Goal: Task Accomplishment & Management: Use online tool/utility

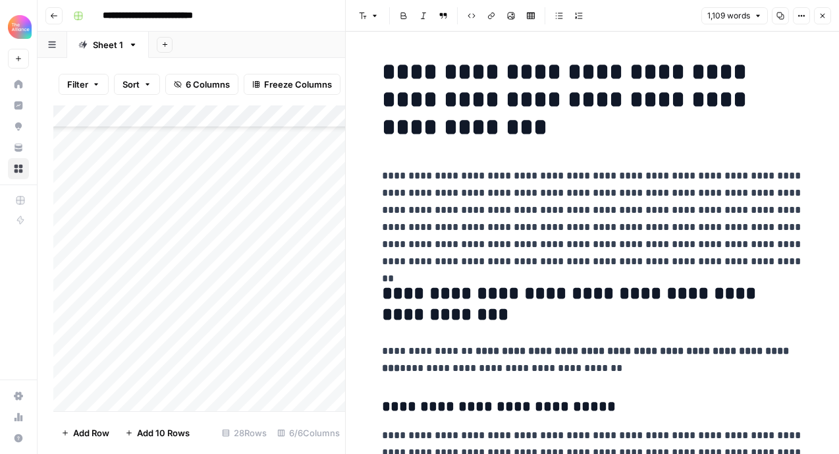
scroll to position [194, 0]
click at [823, 21] on button "Close" at bounding box center [822, 15] width 17 height 17
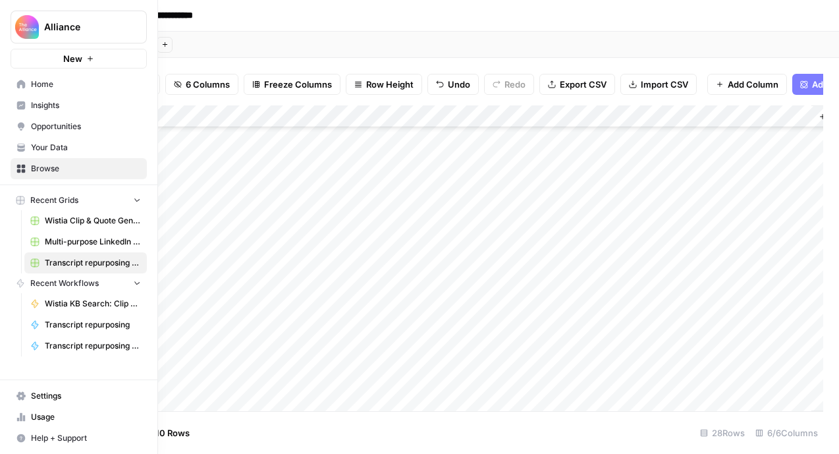
click at [51, 16] on button "Alliance" at bounding box center [79, 27] width 136 height 33
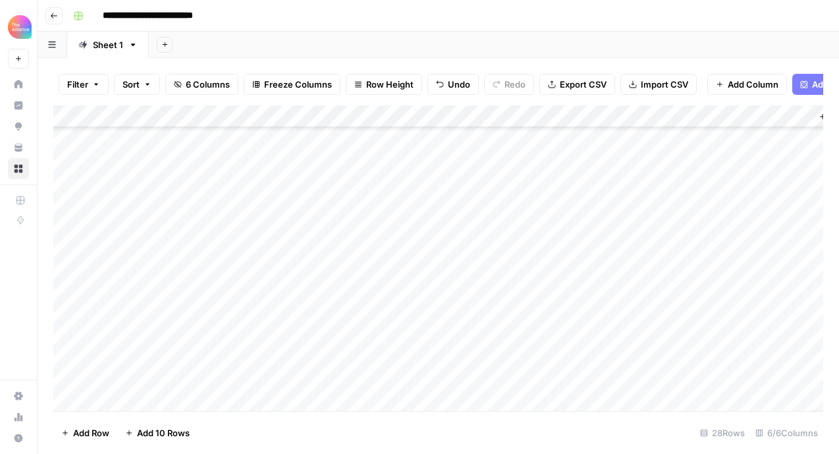
click at [56, 13] on icon "button" at bounding box center [54, 16] width 8 height 8
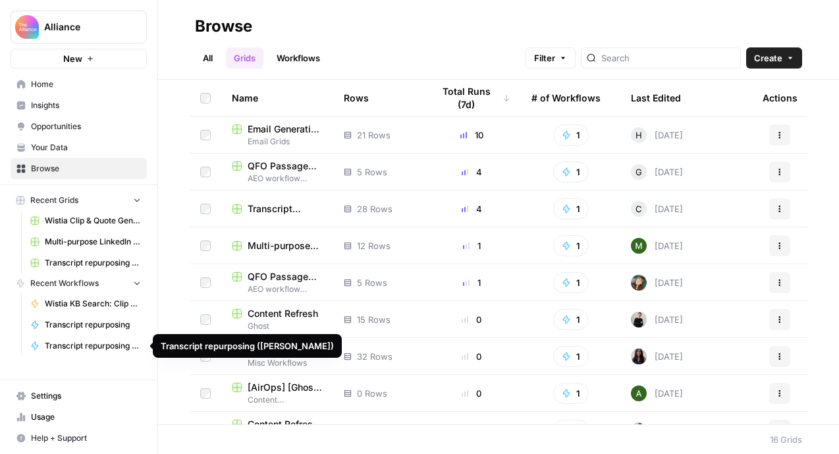
click at [88, 325] on span "Transcript repurposing" at bounding box center [93, 325] width 96 height 12
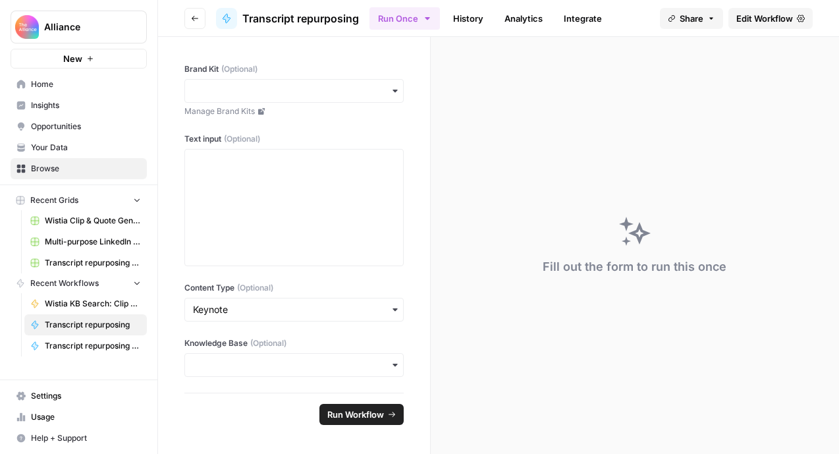
click at [298, 24] on span "Transcript repurposing" at bounding box center [300, 19] width 117 height 16
click at [761, 17] on span "Edit Workflow" at bounding box center [764, 18] width 57 height 13
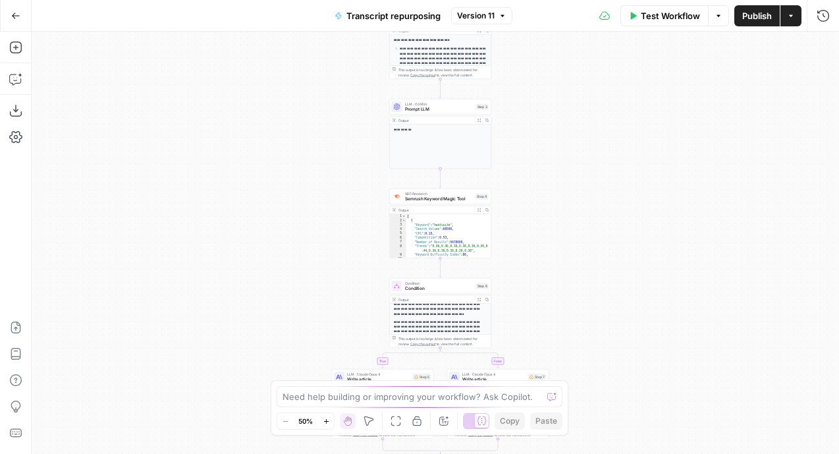
scroll to position [107, 0]
click at [424, 108] on span "Prompt LLM" at bounding box center [439, 109] width 68 height 7
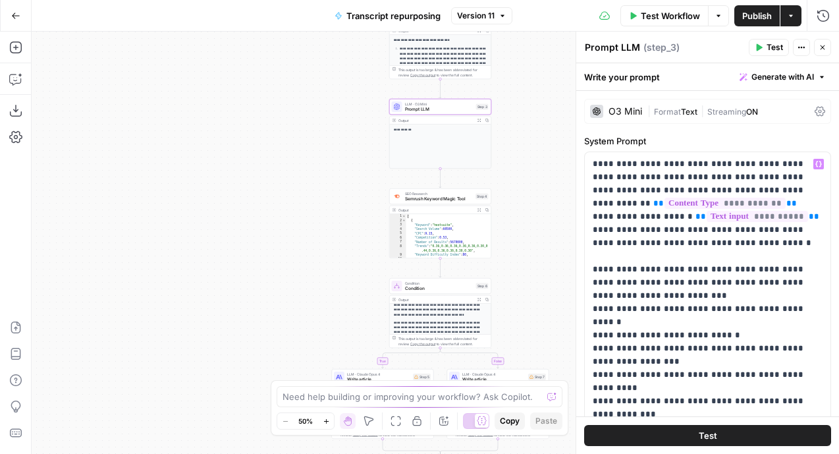
scroll to position [116, 0]
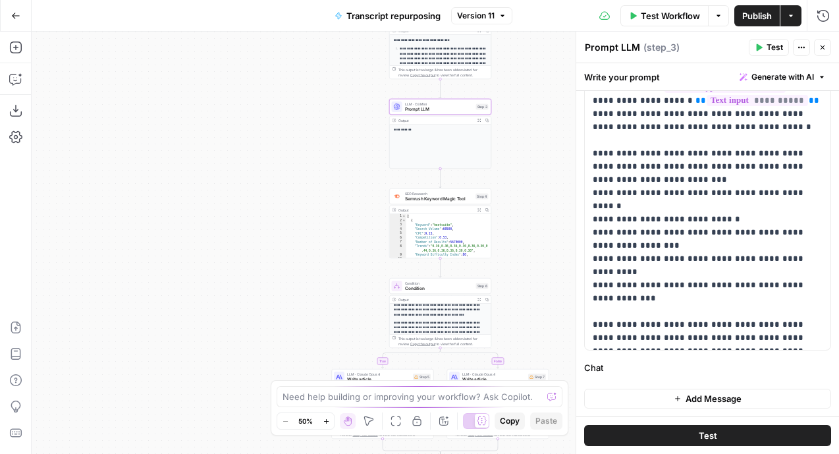
click at [328, 252] on div "**********" at bounding box center [435, 243] width 807 height 422
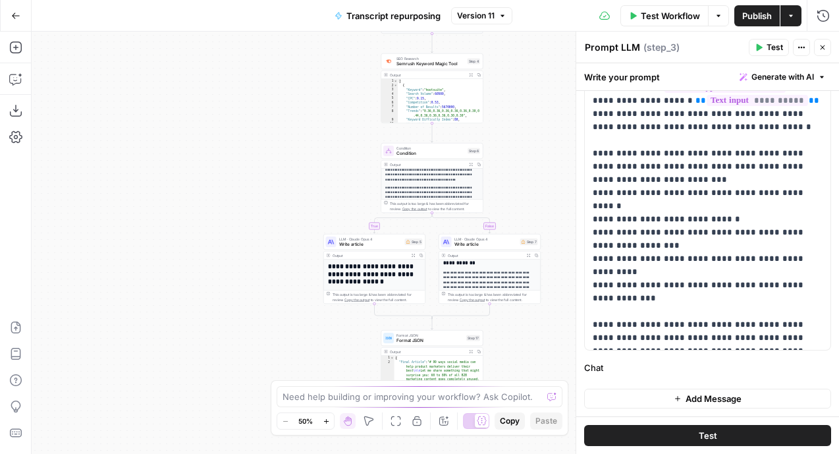
scroll to position [192, 0]
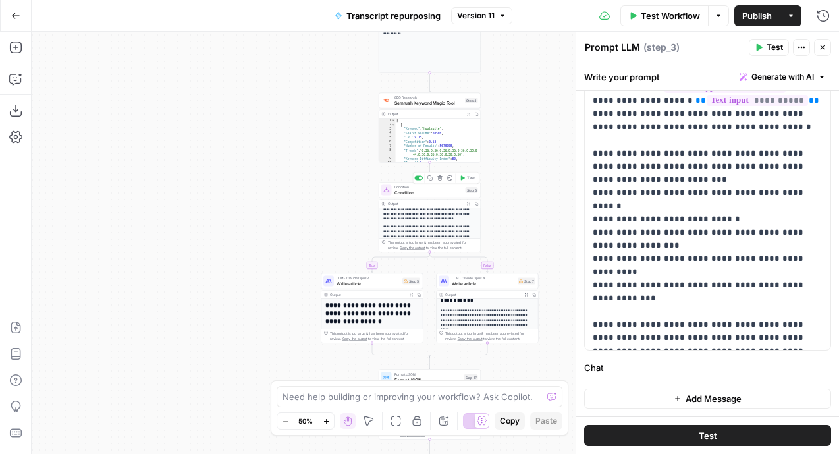
click at [443, 194] on span "Condition" at bounding box center [428, 192] width 68 height 7
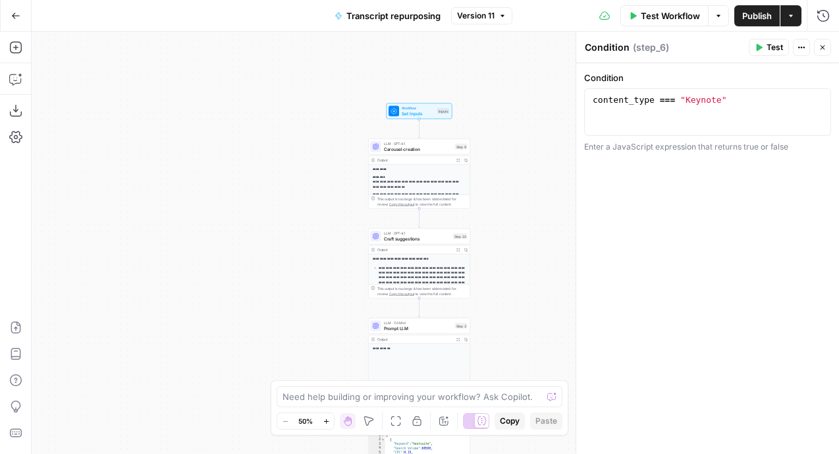
click at [421, 149] on span "Carousel creation" at bounding box center [418, 149] width 68 height 7
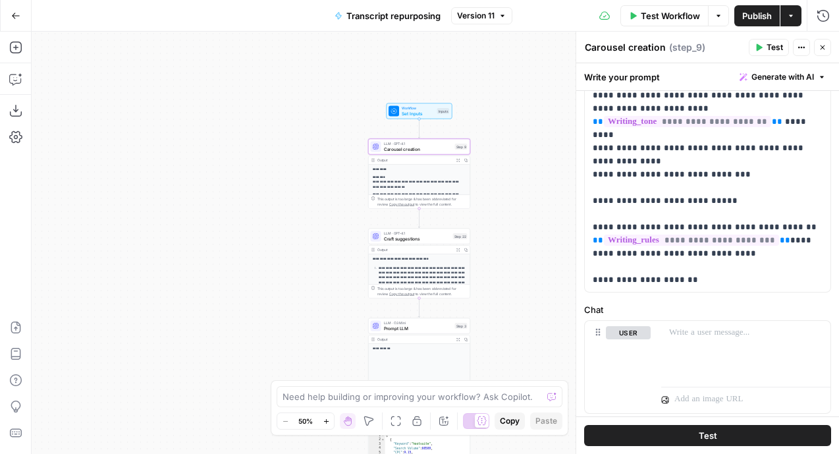
scroll to position [402, 0]
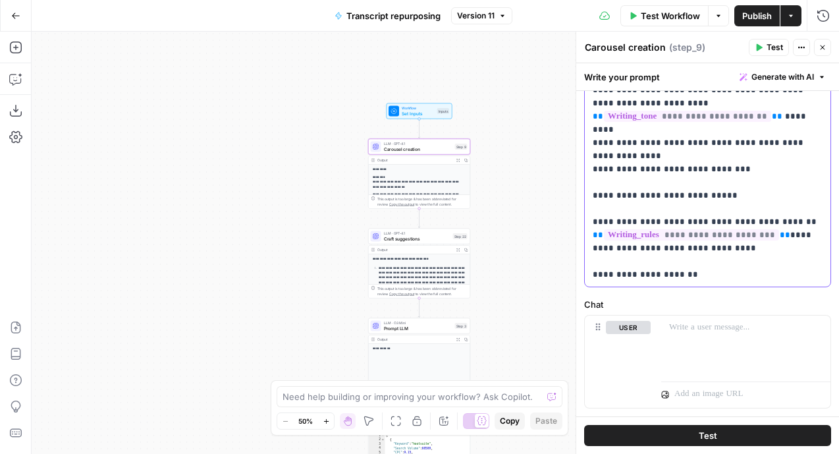
drag, startPoint x: 790, startPoint y: 276, endPoint x: 593, endPoint y: 236, distance: 201.0
click at [593, 236] on p "**********" at bounding box center [708, 11] width 230 height 540
copy p "**********"
click at [17, 16] on icon "button" at bounding box center [15, 15] width 9 height 9
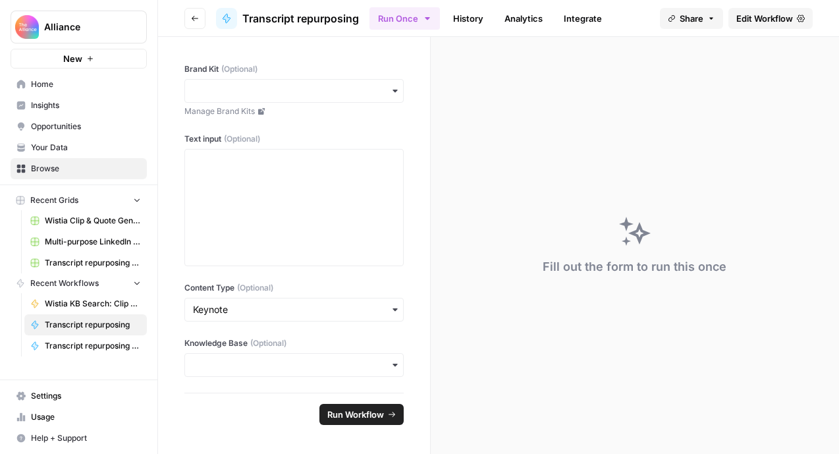
click at [59, 76] on link "Home" at bounding box center [79, 84] width 136 height 21
